Goal: Information Seeking & Learning: Learn about a topic

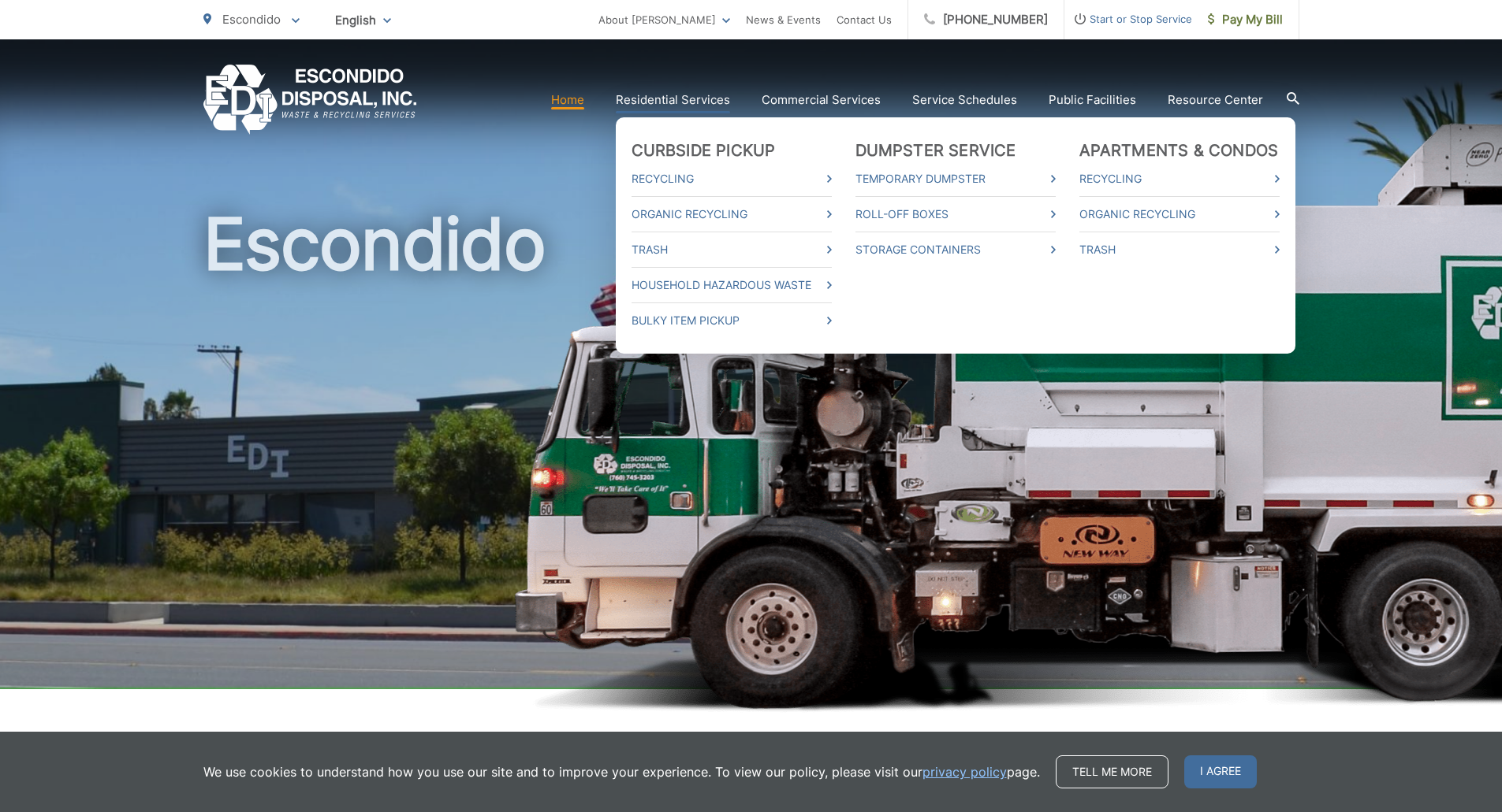
click at [963, 287] on li "Dumpster Service Temporary Dumpster Roll-Off Boxes Storage Containers" at bounding box center [955, 235] width 201 height 190
click at [662, 213] on link "Organic Recycling" at bounding box center [732, 213] width 201 height 19
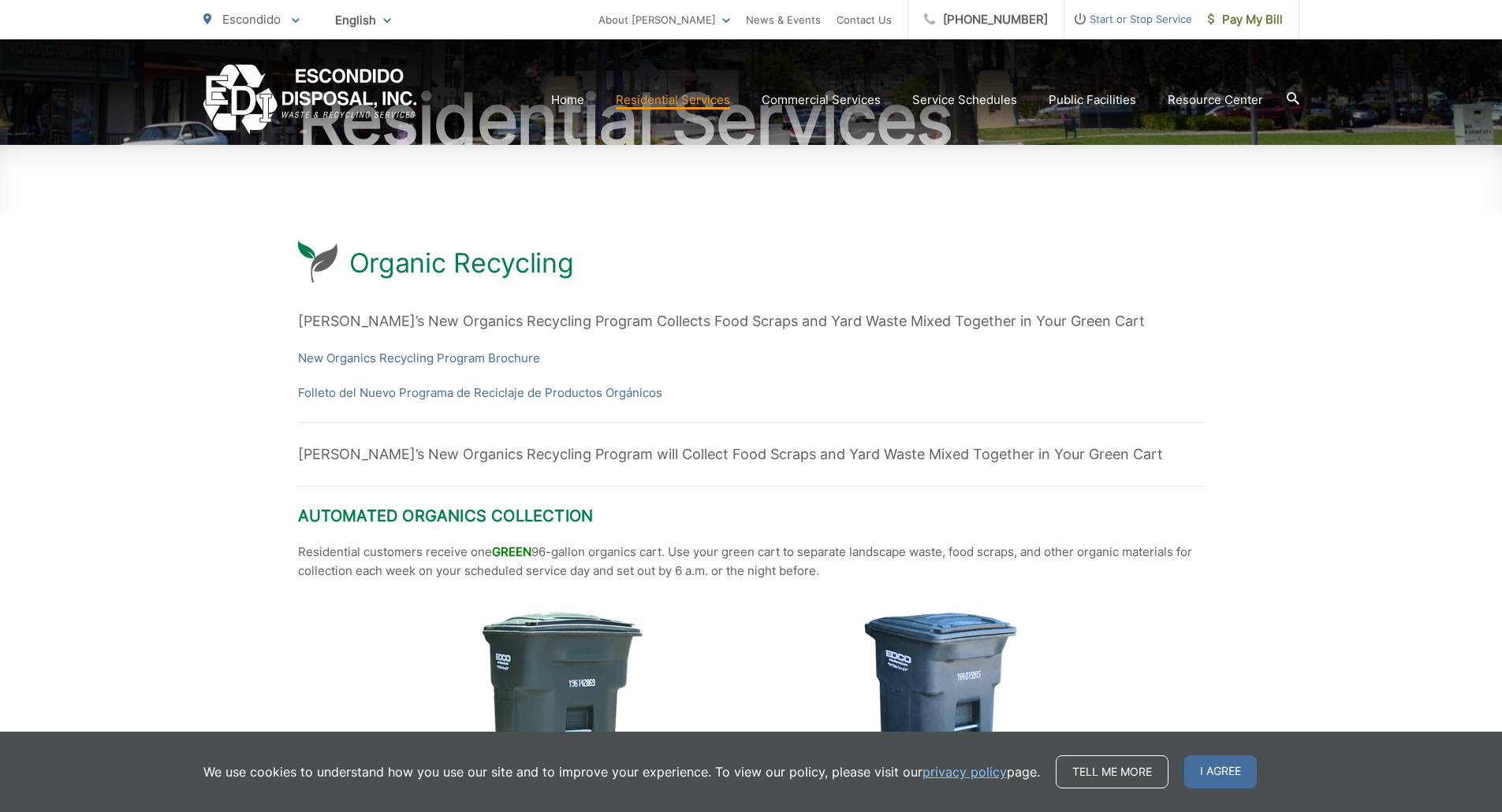
scroll to position [394, 0]
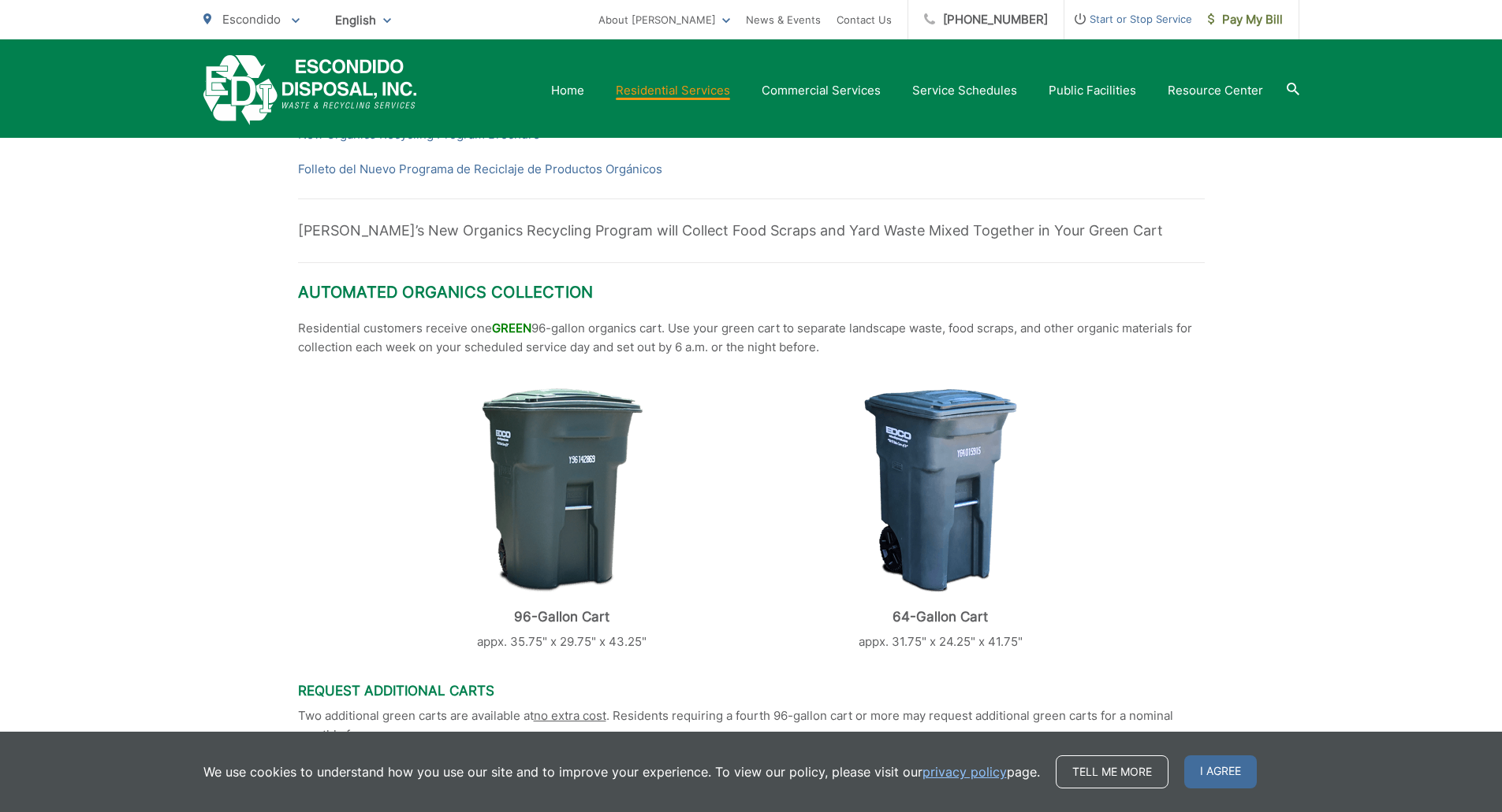
click at [345, 477] on div "96-Gallon Cart appx. 35.75" x 29.75" x 43.25" 64-Gallon Cart appx. 31.75" x 24.…" at bounding box center [751, 520] width 906 height 263
click at [547, 493] on img at bounding box center [562, 490] width 161 height 204
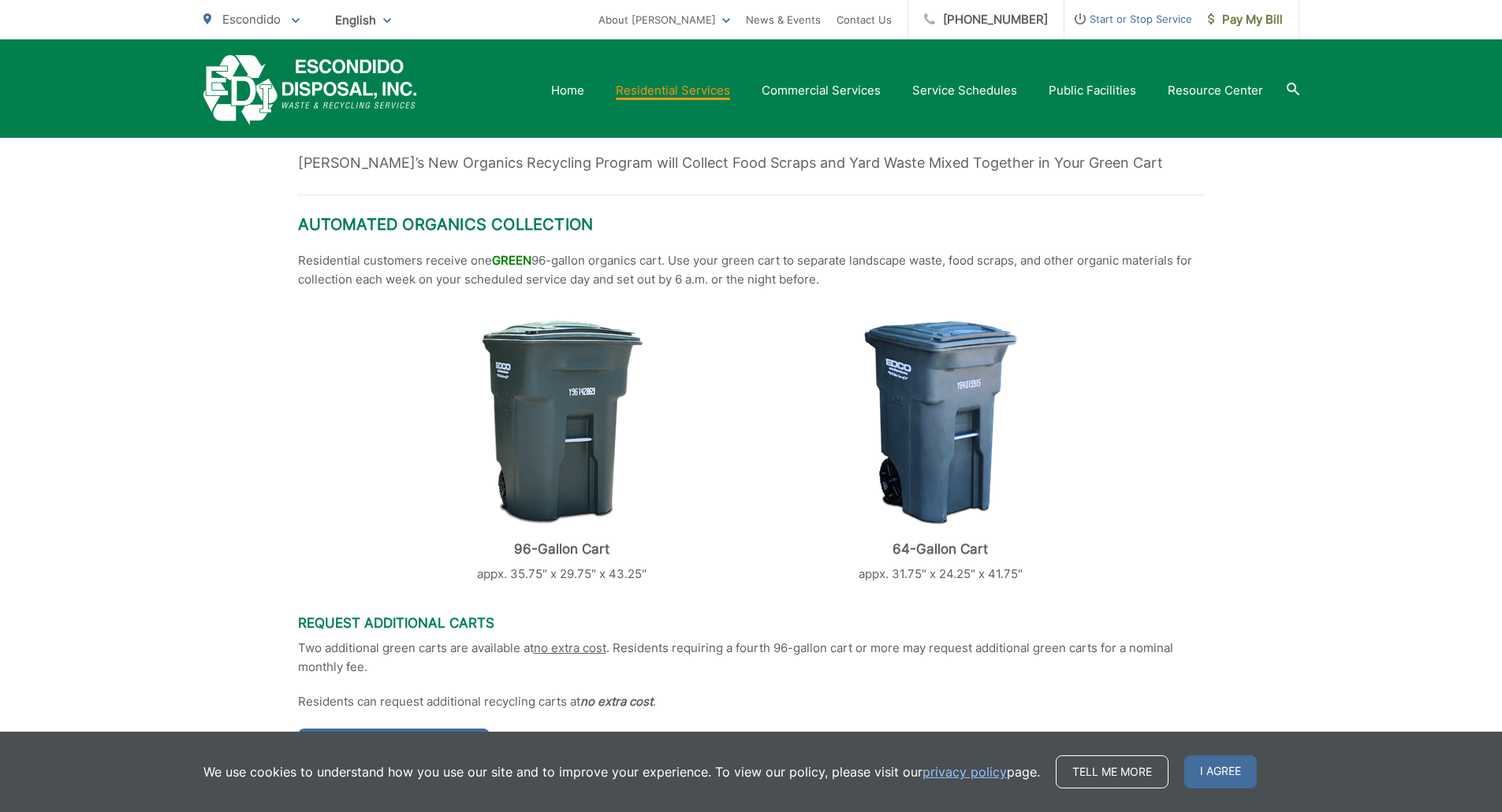
scroll to position [630, 0]
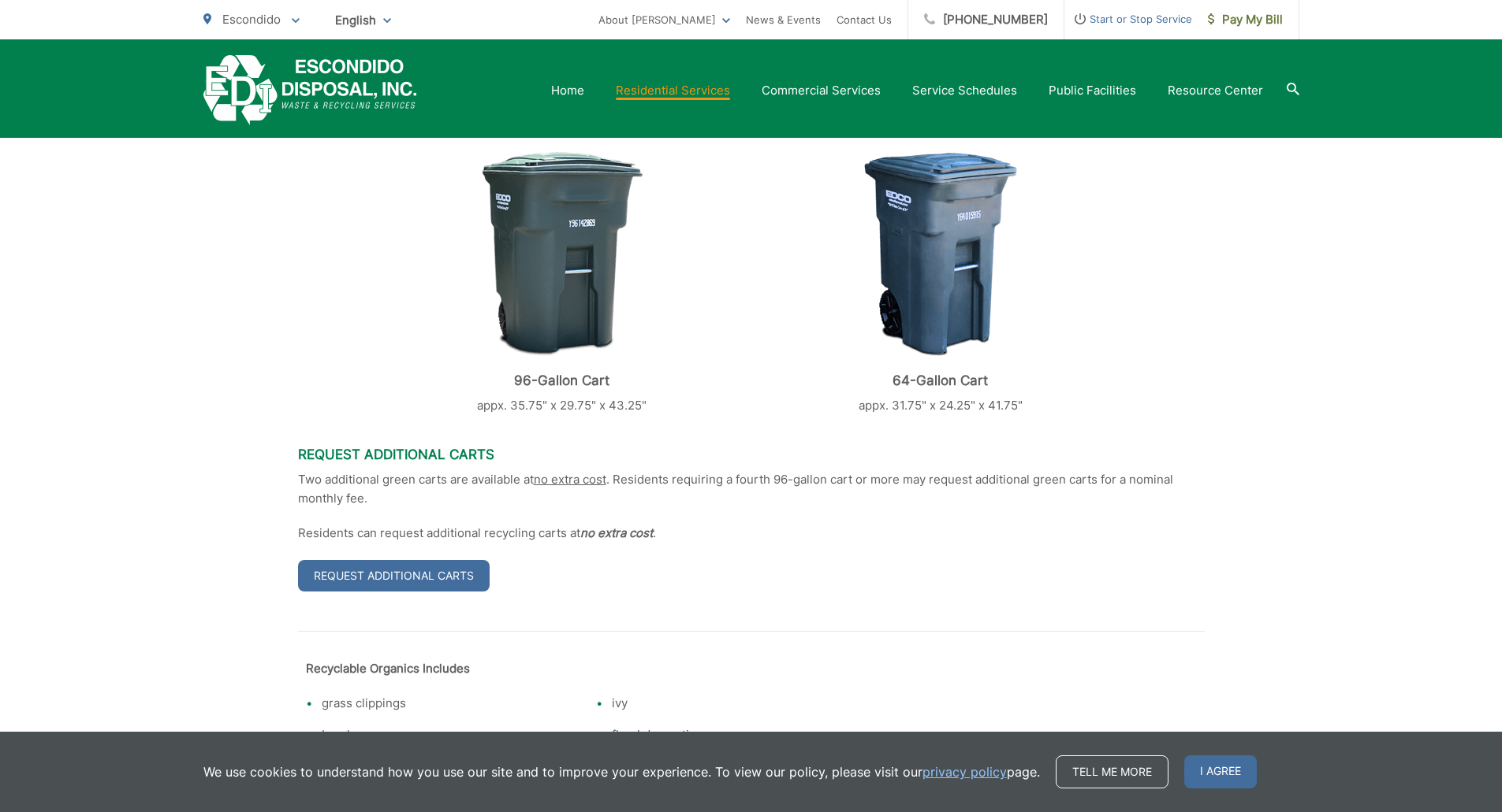
click at [521, 407] on p "appx. 35.75" x 29.75" x 43.25"" at bounding box center [562, 405] width 339 height 19
drag, startPoint x: 583, startPoint y: 536, endPoint x: 744, endPoint y: 529, distance: 161.2
click at [703, 527] on p "Residents can request additional recycling carts at no extra cost ." at bounding box center [751, 533] width 906 height 19
drag, startPoint x: 778, startPoint y: 528, endPoint x: 799, endPoint y: 481, distance: 51.5
click at [779, 528] on p "Residents can request additional recycling carts at no extra cost ." at bounding box center [751, 533] width 906 height 19
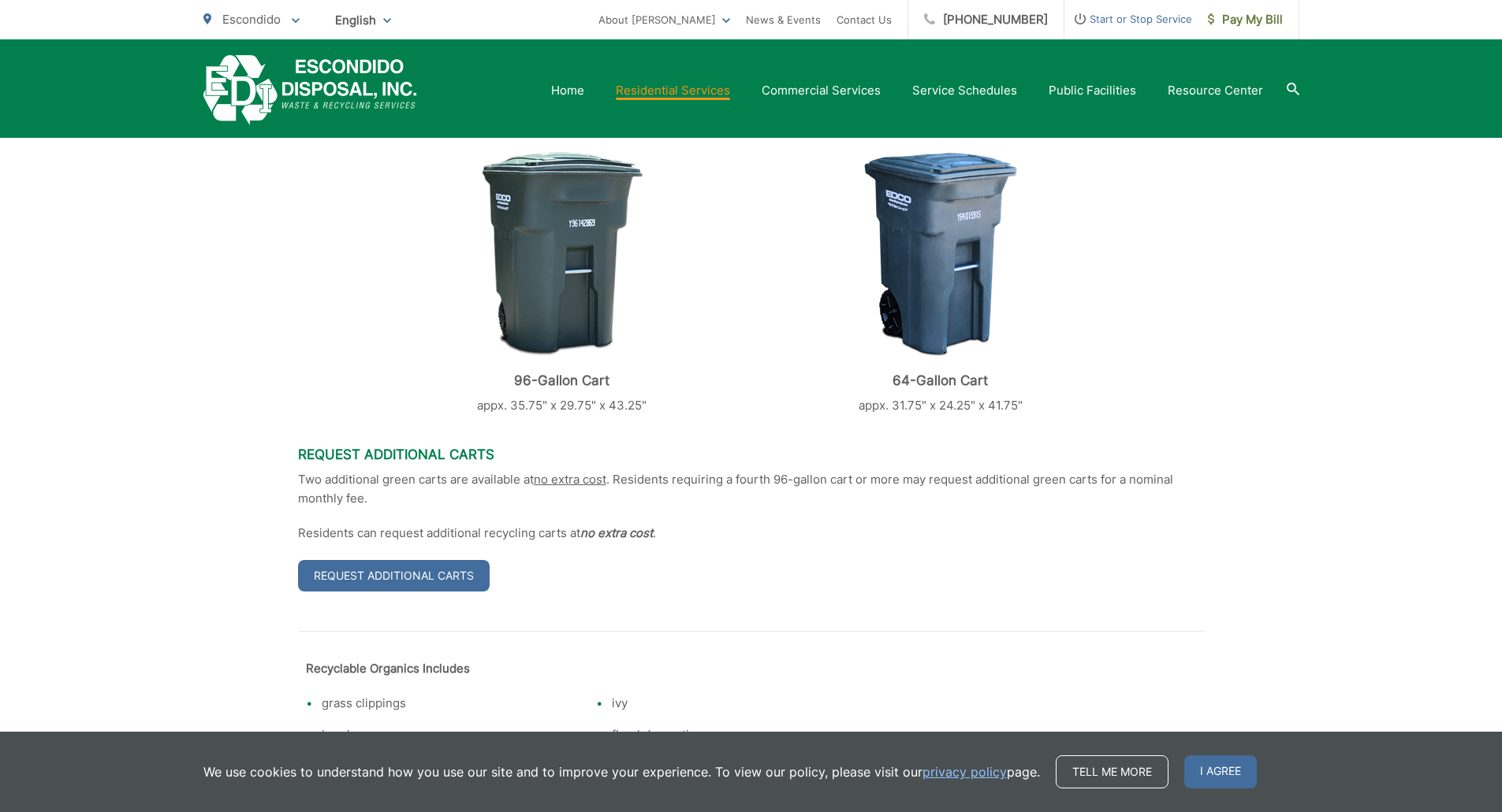
click at [800, 479] on p "Two additional green carts are available at no extra cost . Residents requiring…" at bounding box center [751, 490] width 906 height 38
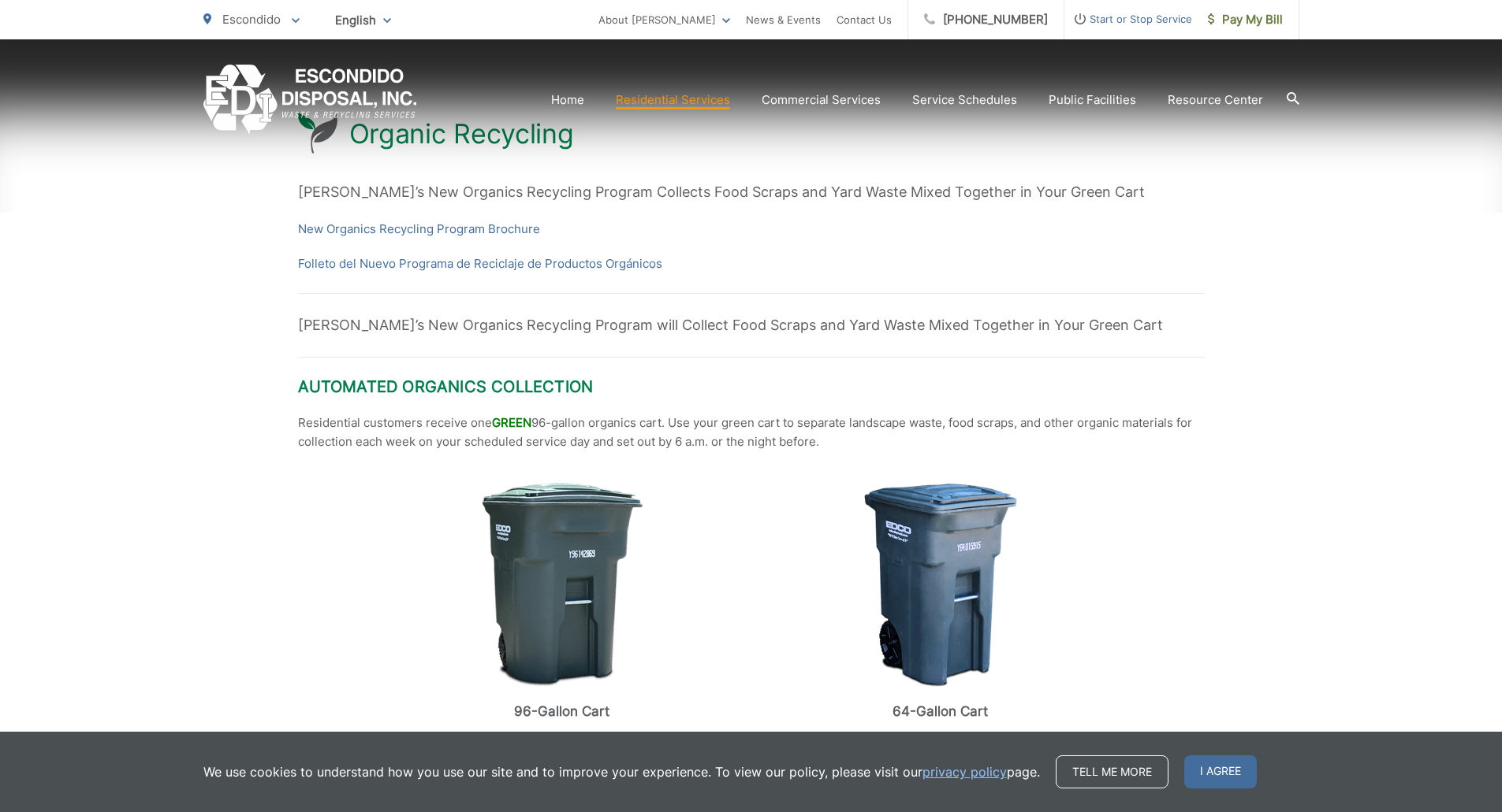
scroll to position [315, 0]
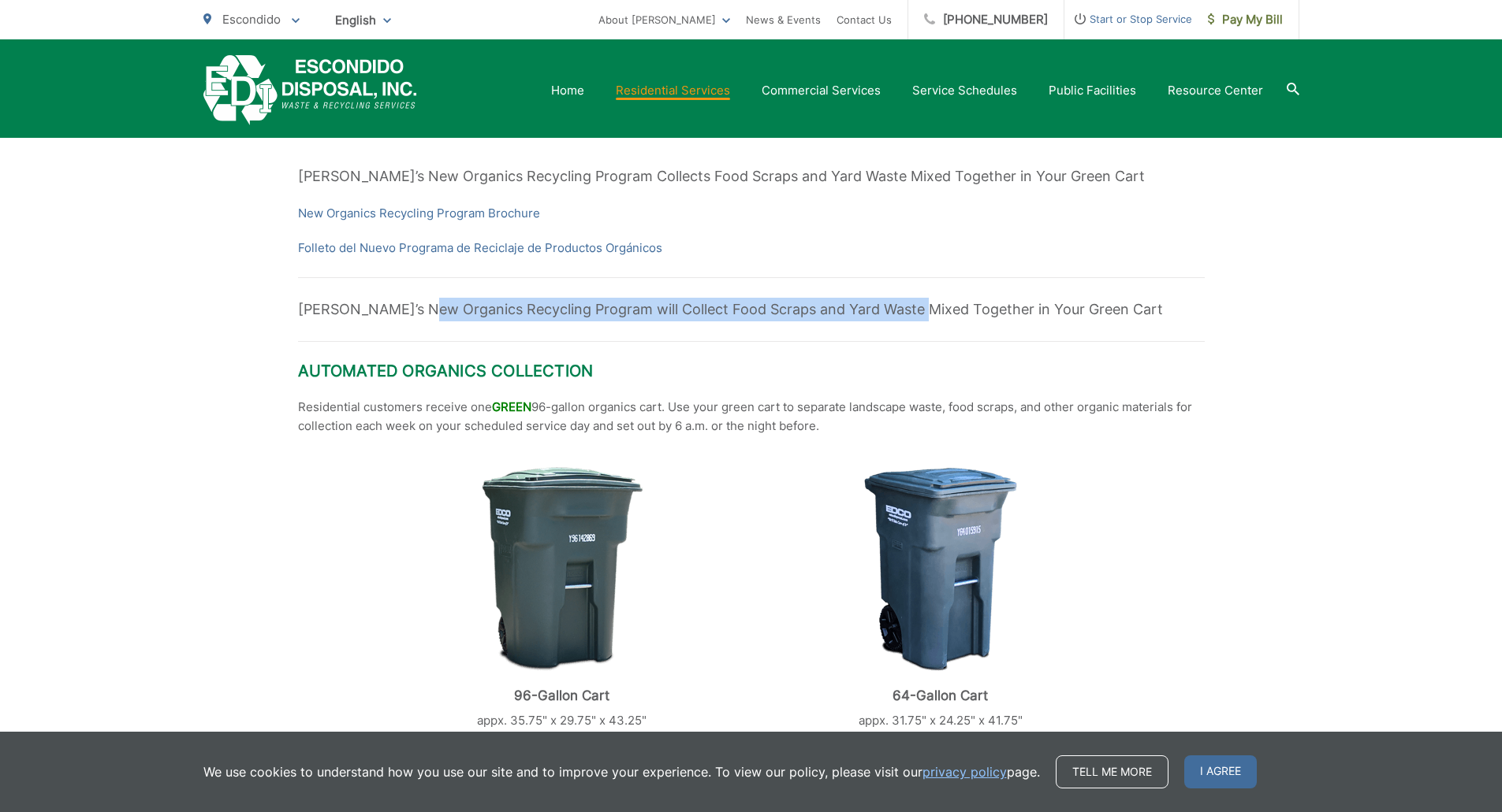
drag, startPoint x: 430, startPoint y: 313, endPoint x: 953, endPoint y: 300, distance: 523.2
click at [933, 302] on p "[PERSON_NAME]’s New Organics Recycling Program will Collect Food Scraps and Yar…" at bounding box center [751, 310] width 906 height 24
drag, startPoint x: 455, startPoint y: 307, endPoint x: 670, endPoint y: 314, distance: 215.1
click at [816, 313] on p "[PERSON_NAME]’s New Organics Recycling Program will Collect Food Scraps and Yar…" at bounding box center [751, 310] width 906 height 24
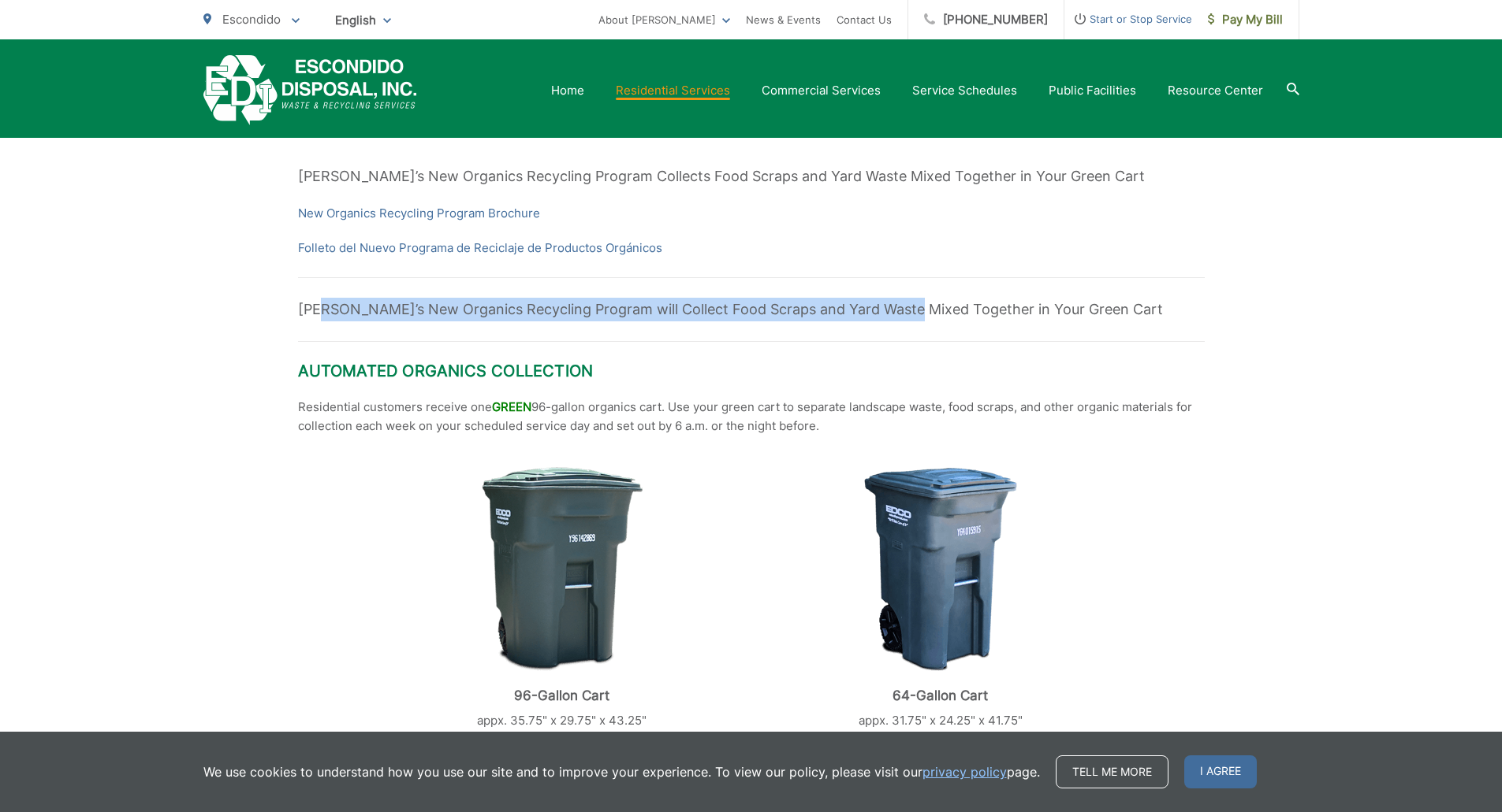
drag, startPoint x: 331, startPoint y: 308, endPoint x: 913, endPoint y: 302, distance: 582.0
click at [913, 302] on p "[PERSON_NAME]’s New Organics Recycling Program will Collect Food Scraps and Yar…" at bounding box center [751, 310] width 906 height 24
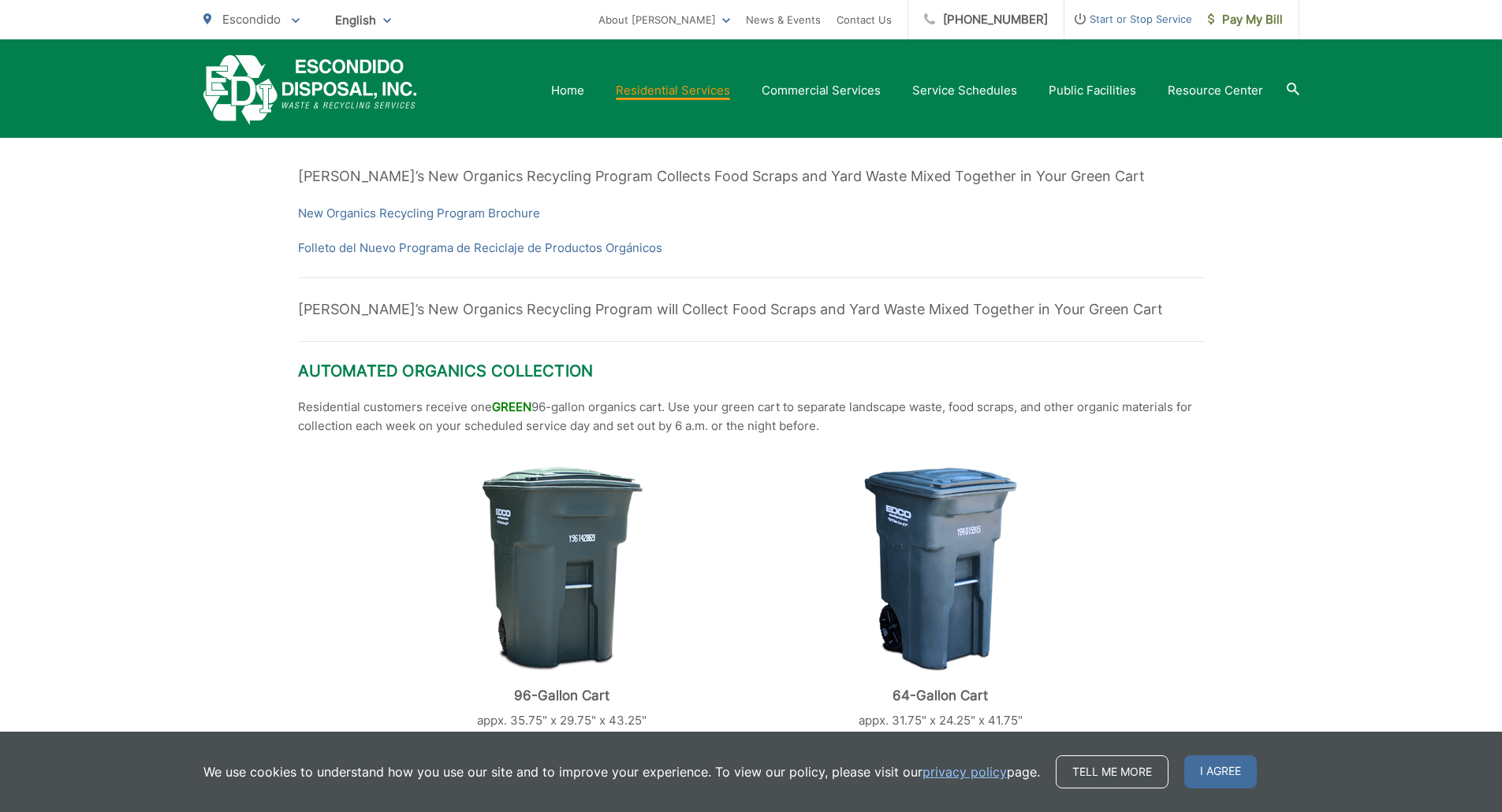
click at [754, 508] on div "96-Gallon Cart appx. 35.75" x 29.75" x 43.25" 64-Gallon Cart appx. 31.75" x 24.…" at bounding box center [751, 599] width 906 height 263
click at [753, 504] on div "96-Gallon Cart appx. 35.75" x 29.75" x 43.25" 64-Gallon Cart appx. 31.75" x 24.…" at bounding box center [751, 599] width 906 height 263
click at [752, 501] on div "96-Gallon Cart appx. 35.75" x 29.75" x 43.25" 64-Gallon Cart appx. 31.75" x 24.…" at bounding box center [751, 599] width 906 height 263
click at [808, 413] on p "Residential customers receive one GREEN 96-gallon organics cart. Use your green…" at bounding box center [751, 417] width 906 height 38
